Goal: Task Accomplishment & Management: Manage account settings

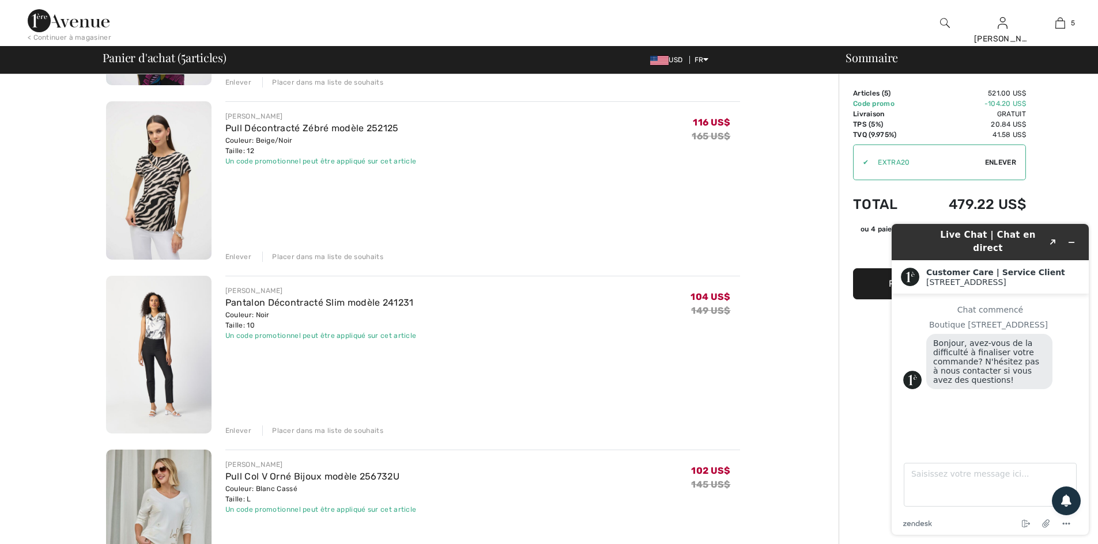
scroll to position [403, 0]
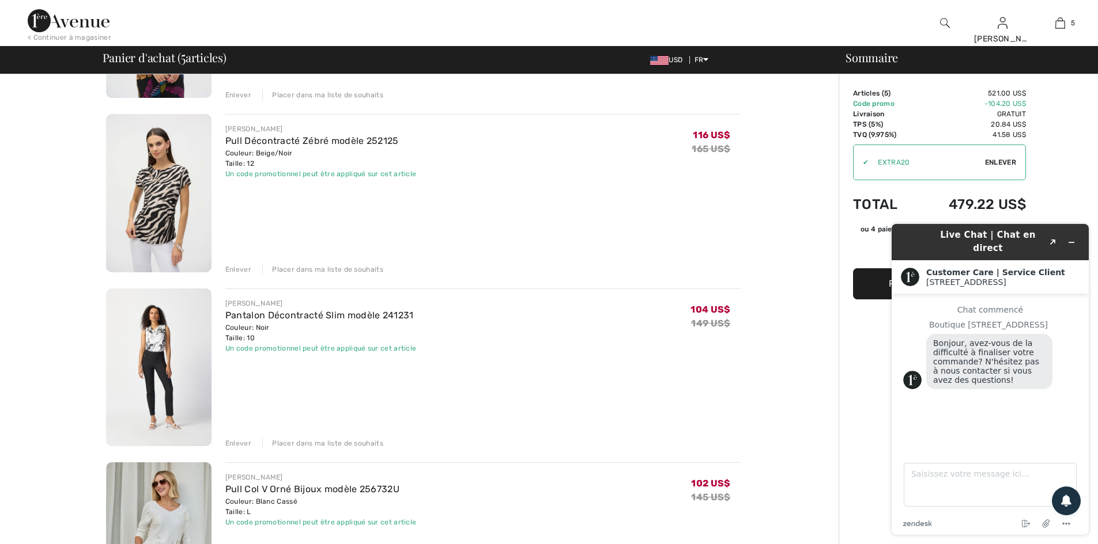
click at [241, 270] on div "Enlever" at bounding box center [238, 269] width 26 height 10
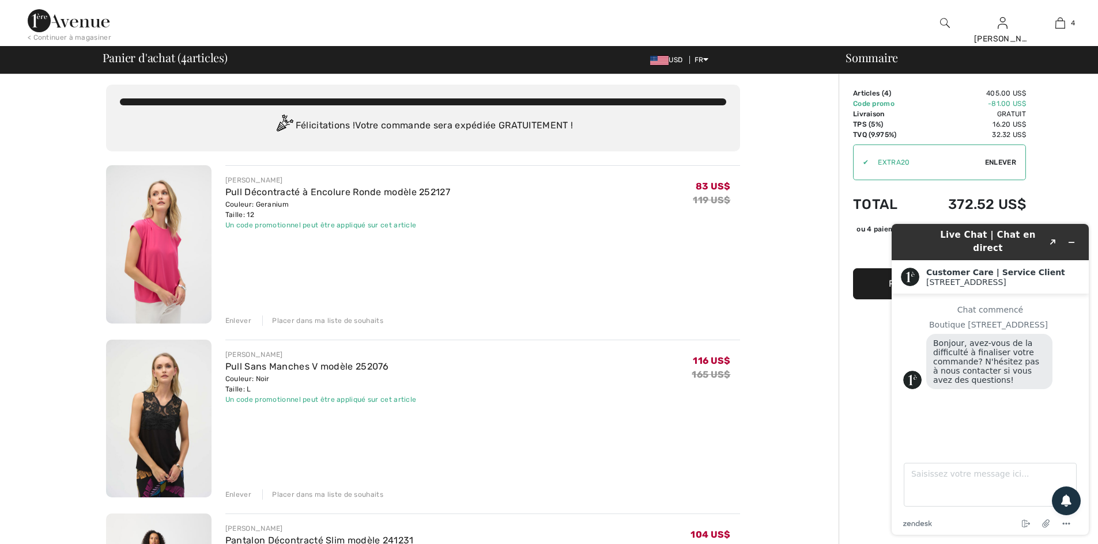
scroll to position [0, 0]
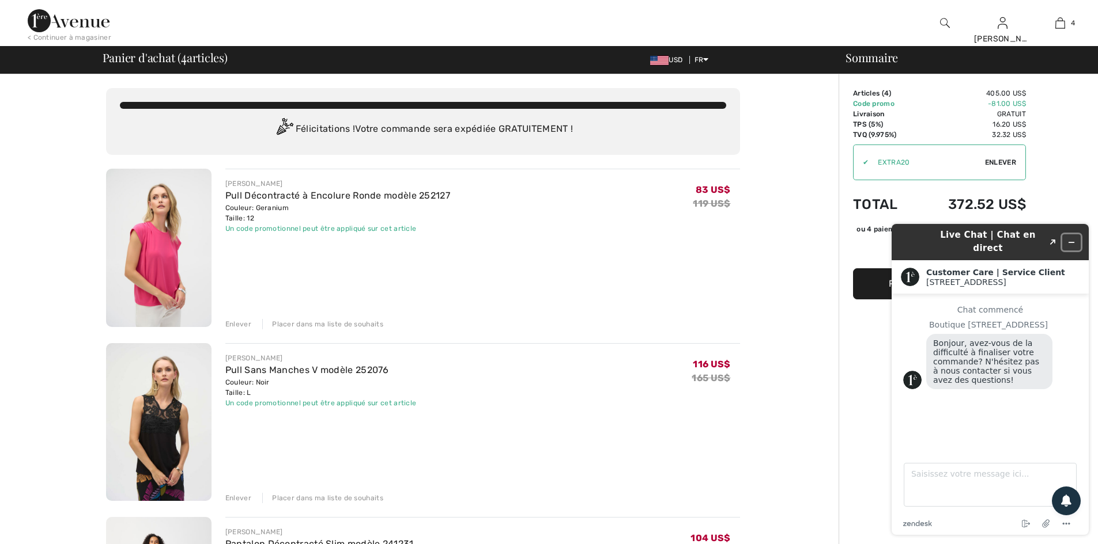
click at [1069, 243] on icon "Réduire le widget" at bounding box center [1071, 243] width 5 height 0
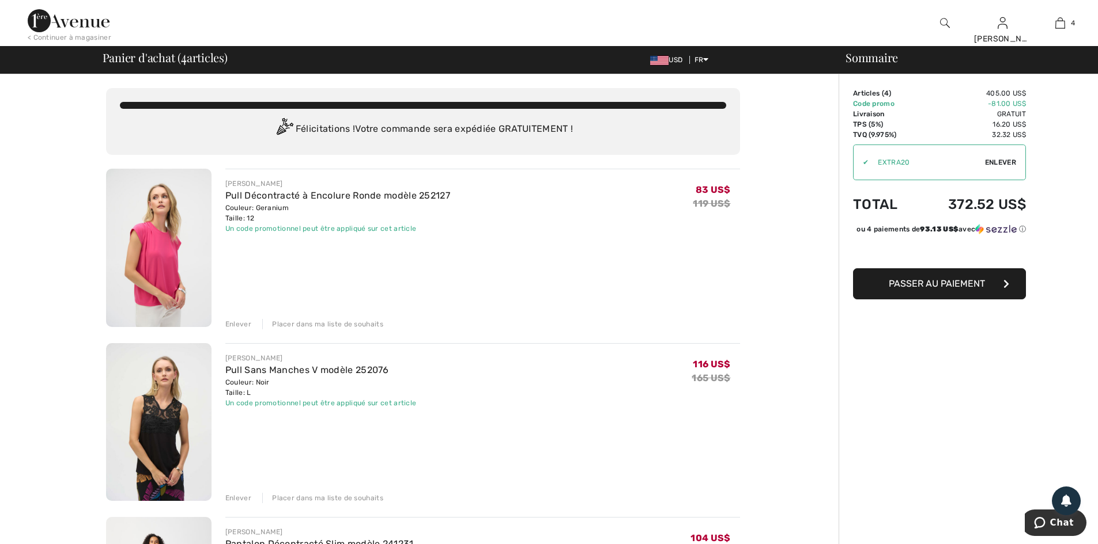
click at [671, 58] on span "USD" at bounding box center [668, 60] width 37 height 8
click at [661, 56] on img at bounding box center [659, 60] width 18 height 9
click at [667, 58] on span "USD" at bounding box center [668, 60] width 37 height 8
click at [676, 59] on span "USD" at bounding box center [668, 60] width 37 height 8
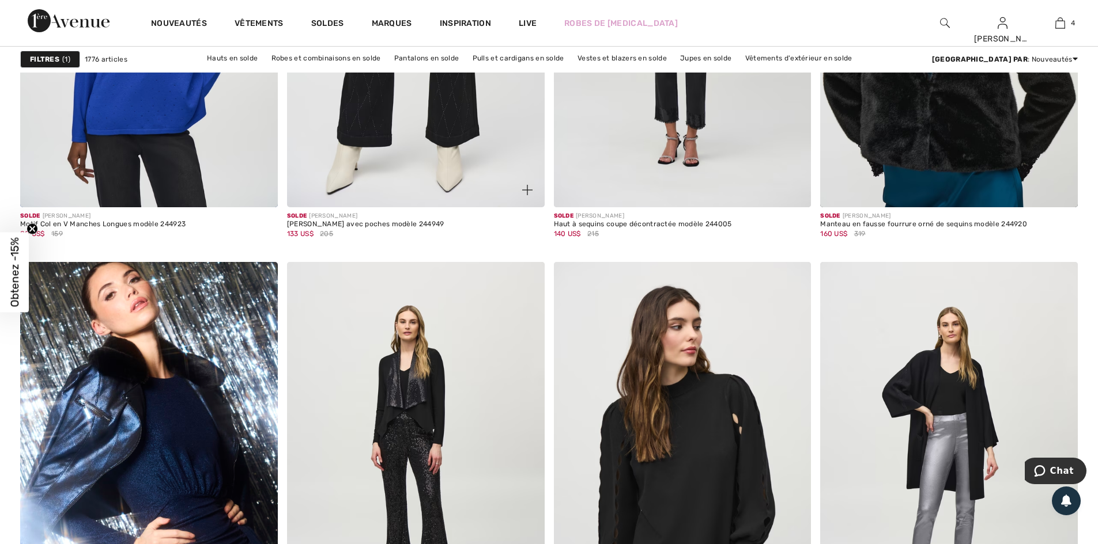
scroll to position [6050, 0]
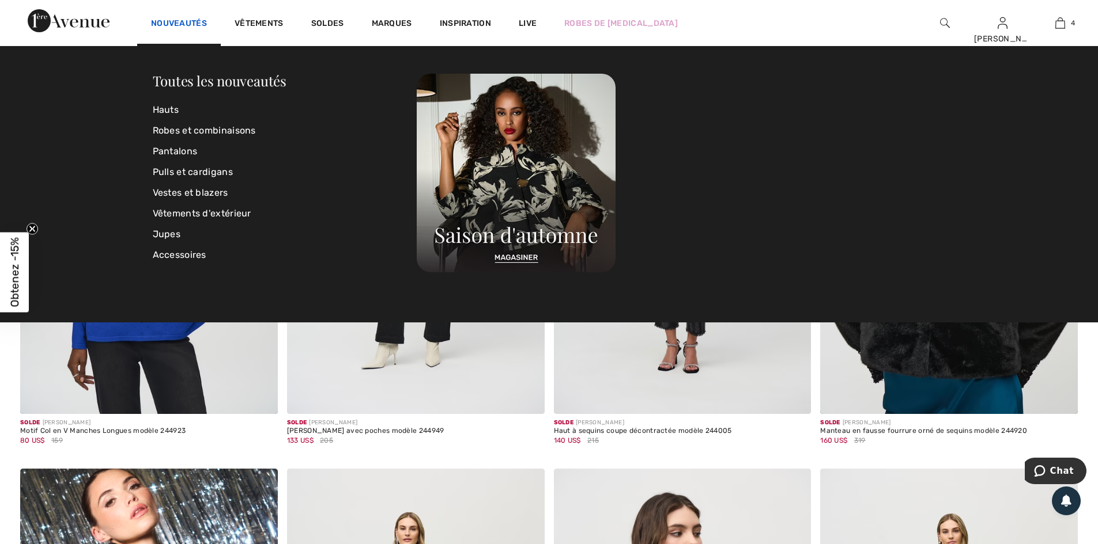
click at [174, 20] on link "Nouveautés" at bounding box center [179, 24] width 56 height 12
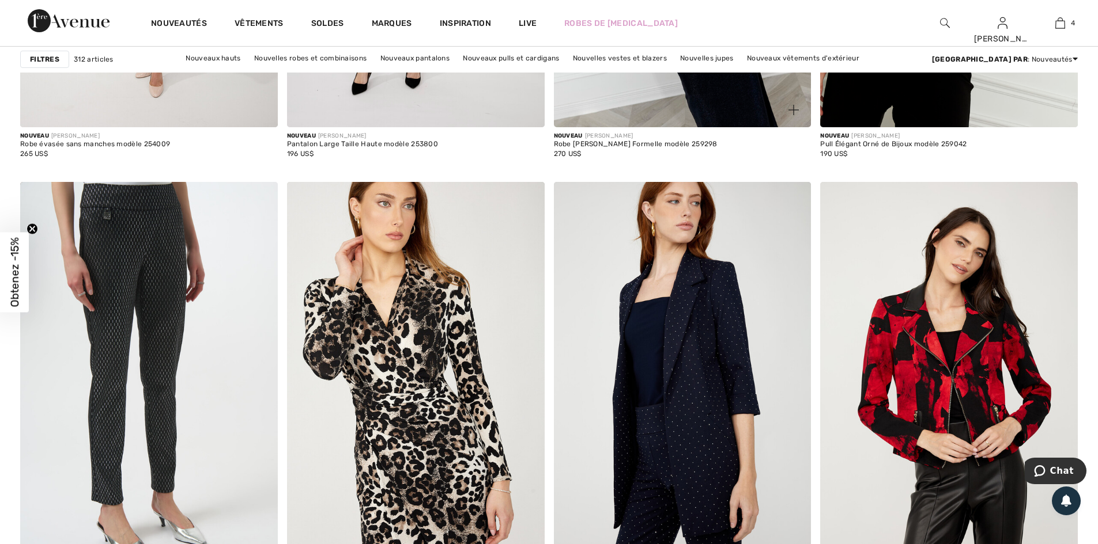
scroll to position [4840, 0]
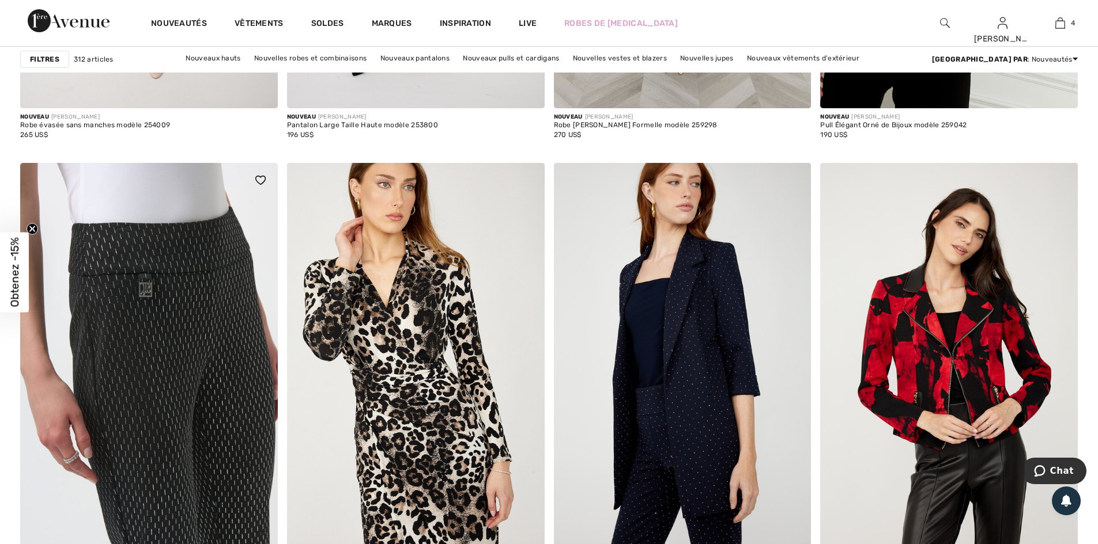
click at [134, 319] on img at bounding box center [149, 356] width 258 height 386
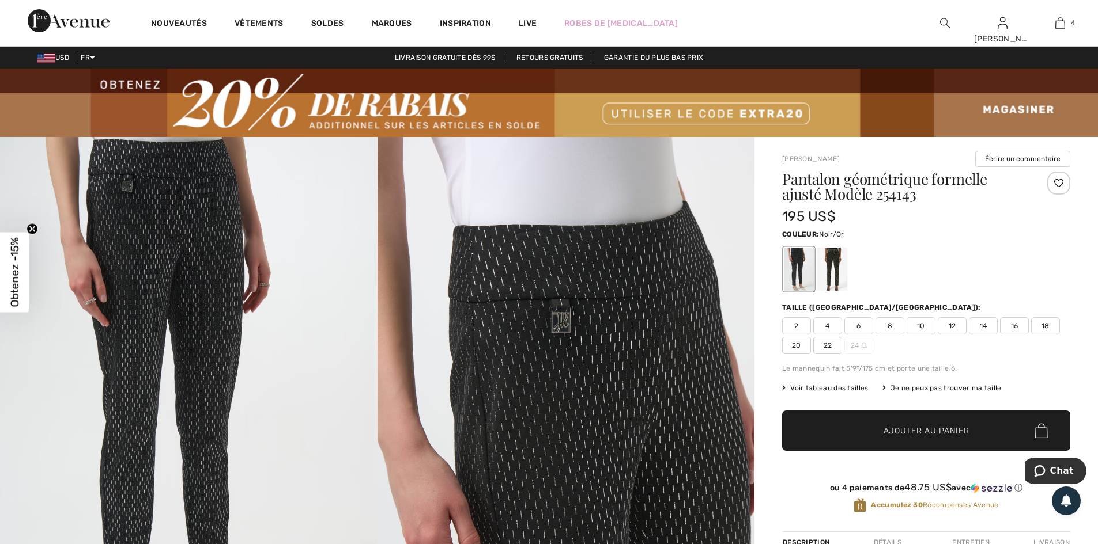
click at [831, 264] on div at bounding box center [832, 269] width 30 height 43
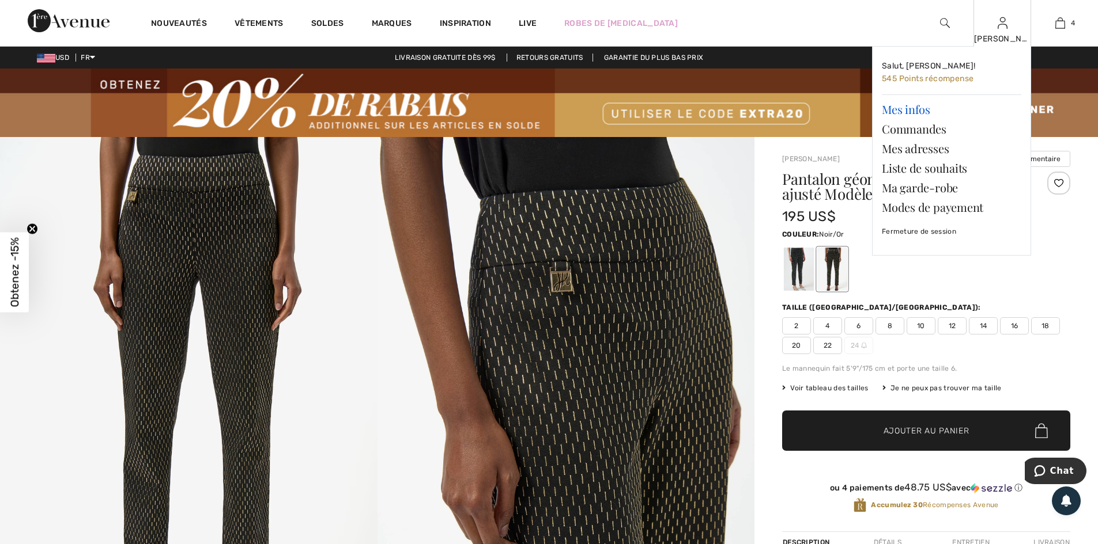
click at [902, 111] on link "Mes infos" at bounding box center [951, 110] width 139 height 20
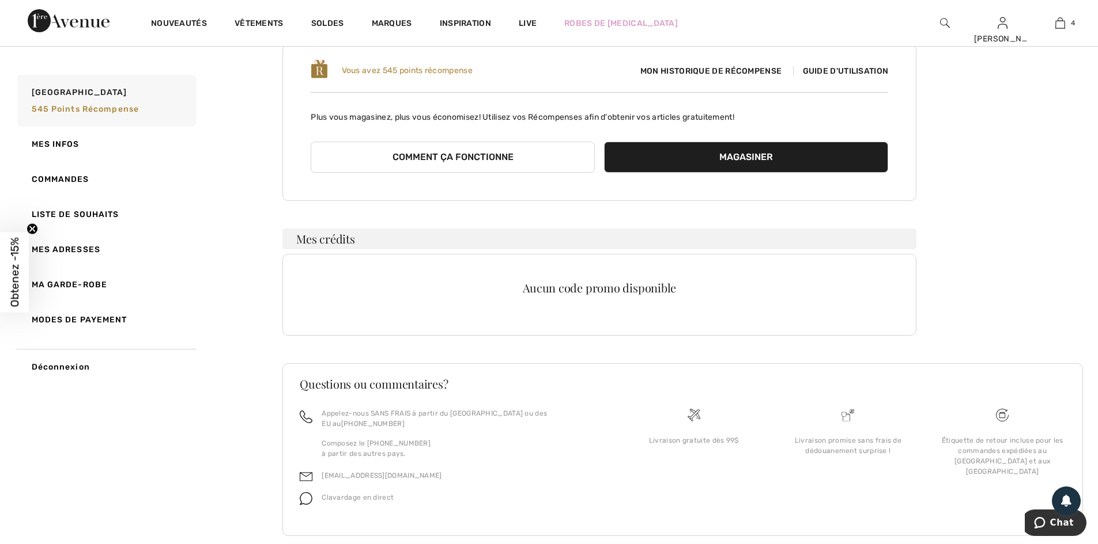
scroll to position [131, 0]
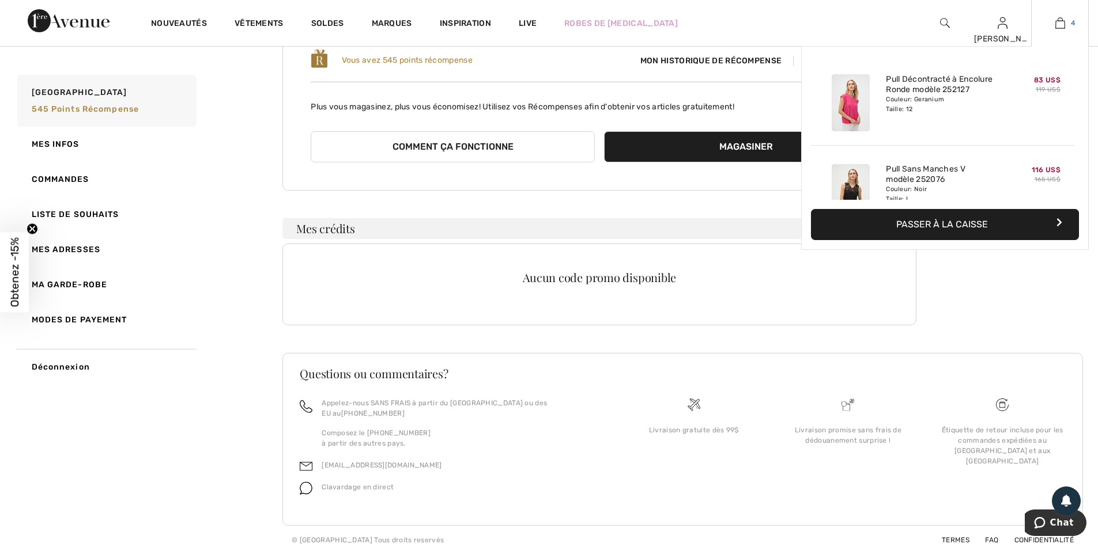
click at [1058, 20] on img at bounding box center [1060, 23] width 10 height 14
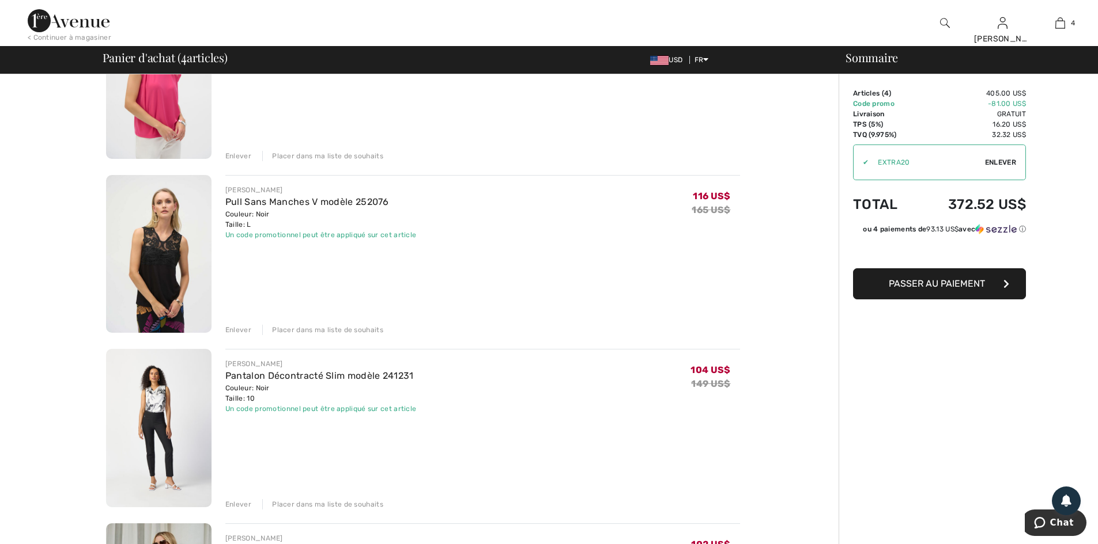
scroll to position [173, 0]
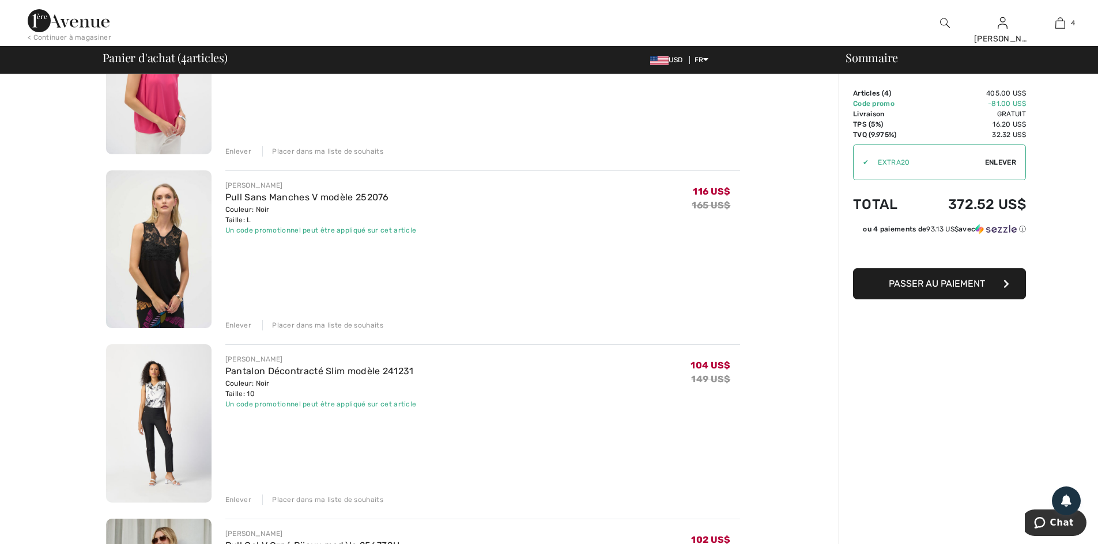
click at [238, 326] on div "Enlever" at bounding box center [238, 325] width 26 height 10
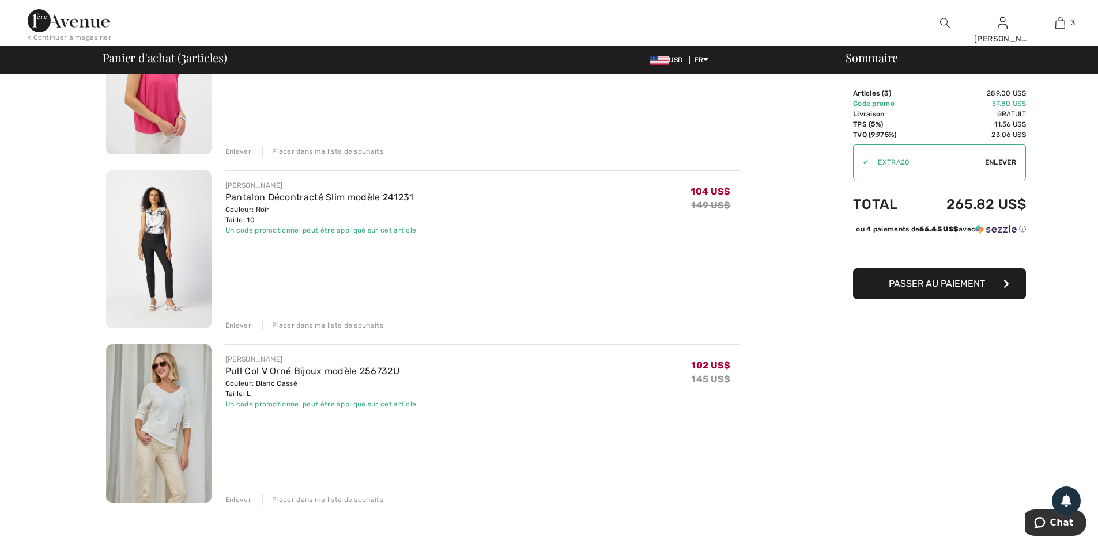
click at [237, 325] on div "Enlever" at bounding box center [238, 325] width 26 height 10
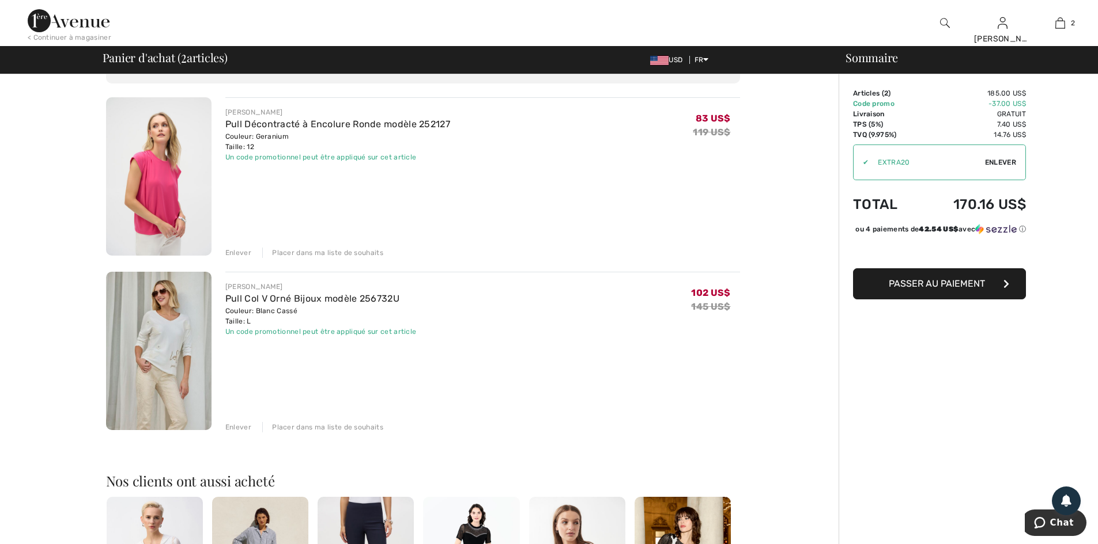
scroll to position [0, 0]
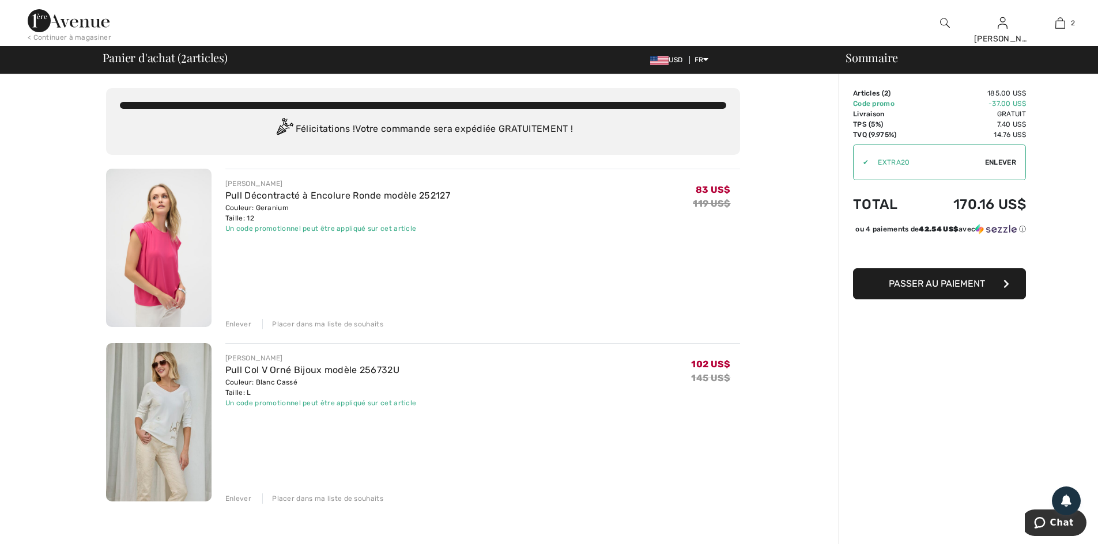
click at [240, 498] on div "Enlever" at bounding box center [238, 499] width 26 height 10
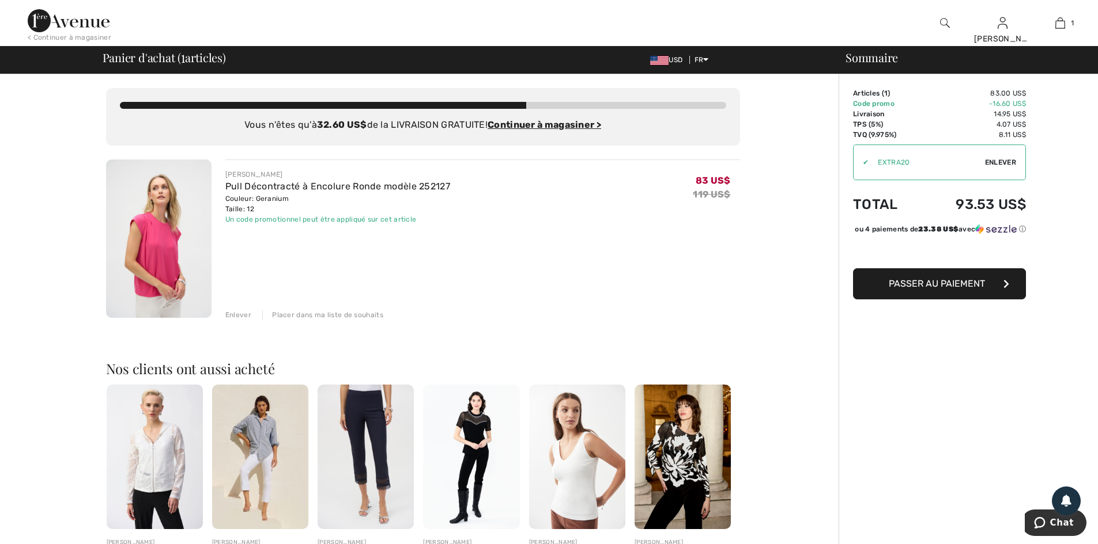
click at [243, 313] on div "Enlever" at bounding box center [238, 315] width 26 height 10
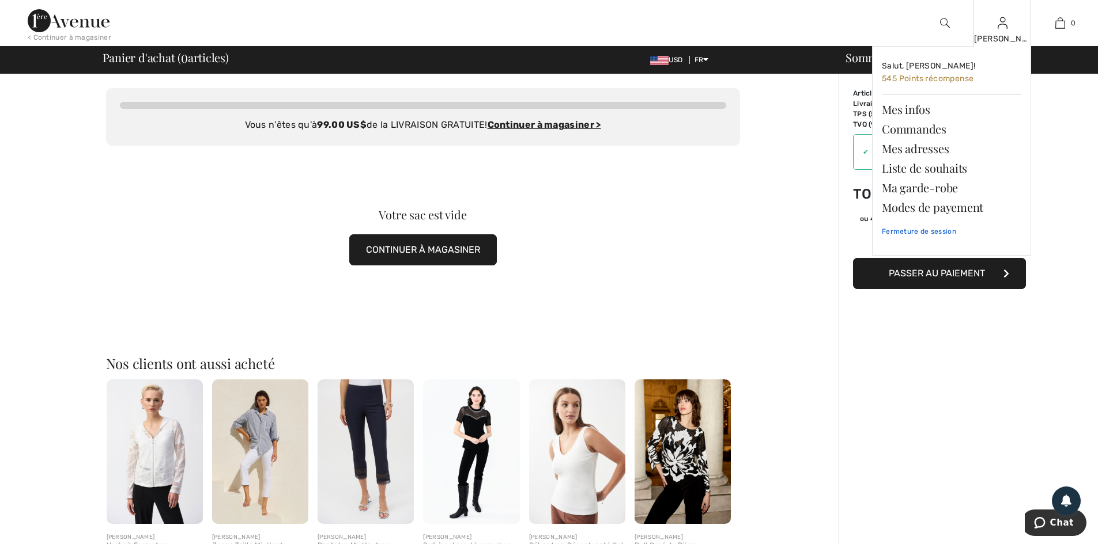
click at [927, 231] on link "Fermeture de session" at bounding box center [951, 231] width 139 height 29
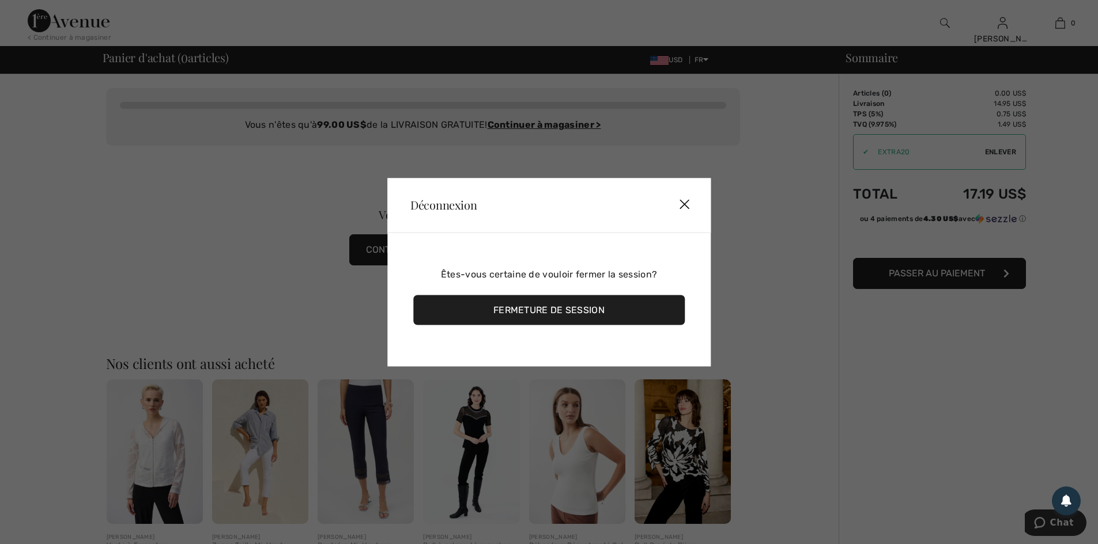
click at [531, 312] on div "Fermeture de session" at bounding box center [548, 310] width 271 height 30
